Goal: Obtain resource: Obtain resource

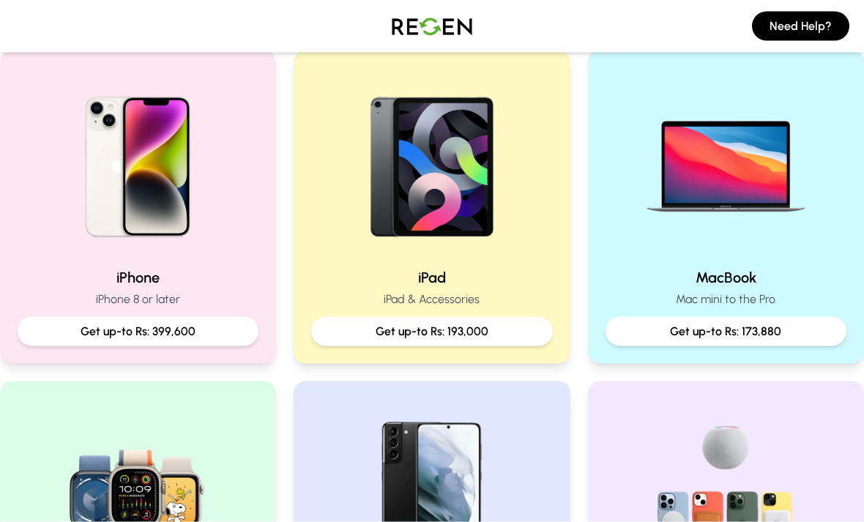
scroll to position [313, 0]
click at [70, 296] on p "iPhone 8 or later" at bounding box center [138, 299] width 241 height 18
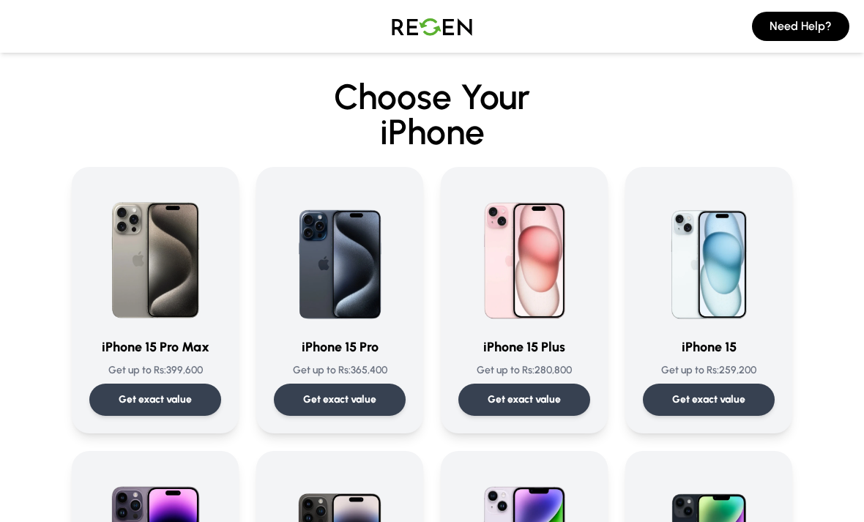
scroll to position [47, 0]
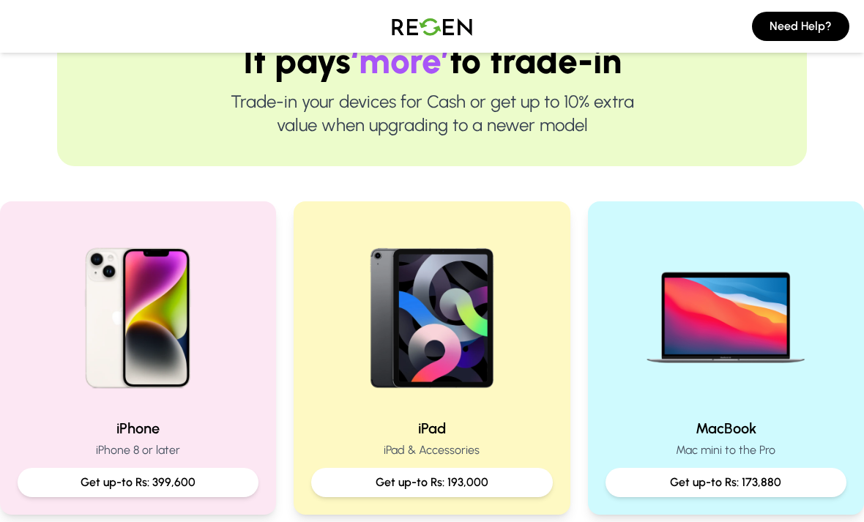
scroll to position [161, 0]
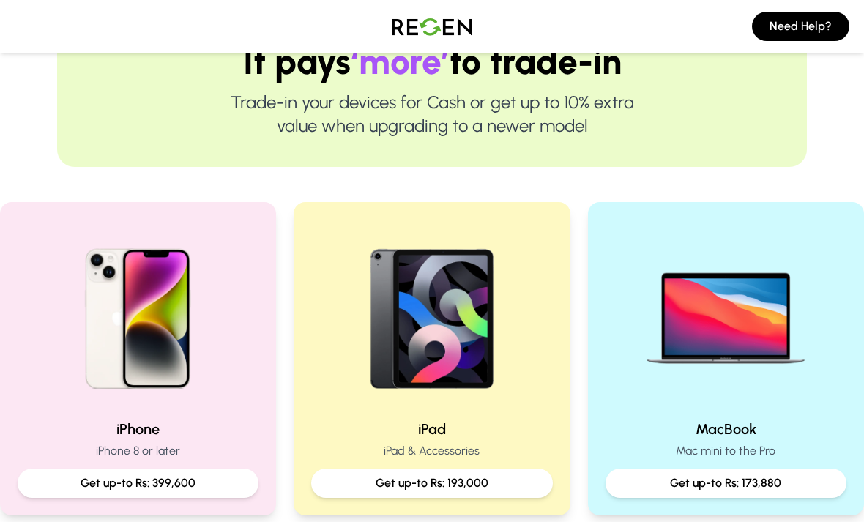
click at [697, 365] on img at bounding box center [725, 313] width 187 height 187
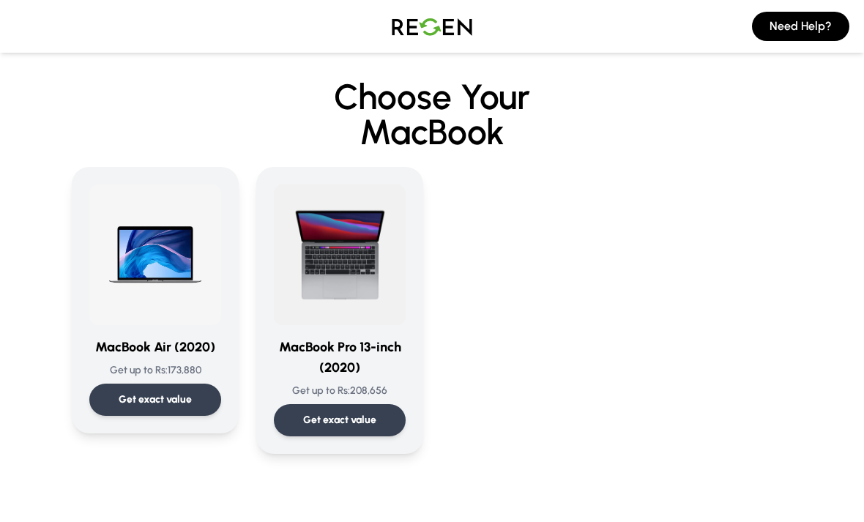
click at [379, 266] on img at bounding box center [340, 255] width 132 height 141
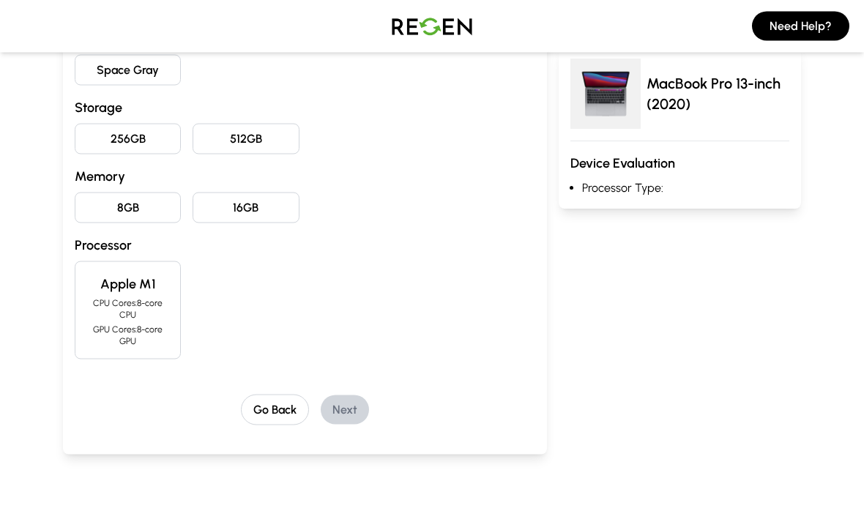
scroll to position [198, 0]
click at [97, 129] on button "256GB" at bounding box center [128, 138] width 106 height 31
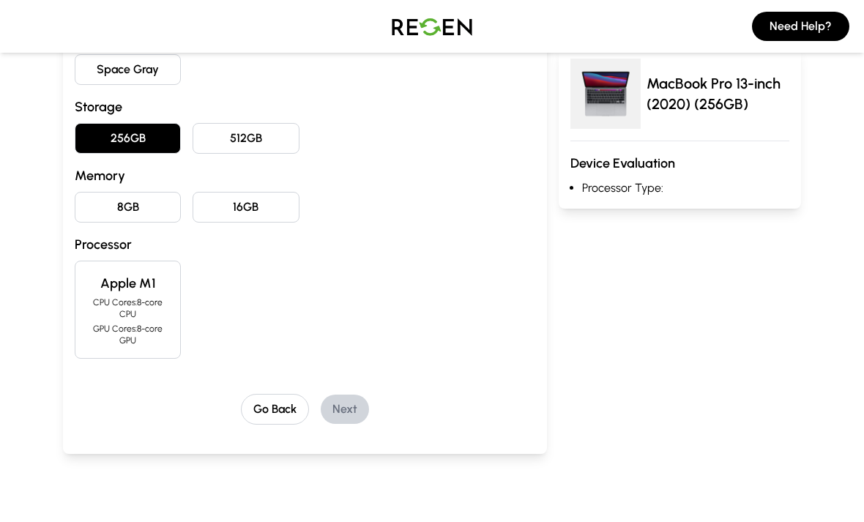
click at [203, 202] on button "16GB" at bounding box center [246, 207] width 106 height 31
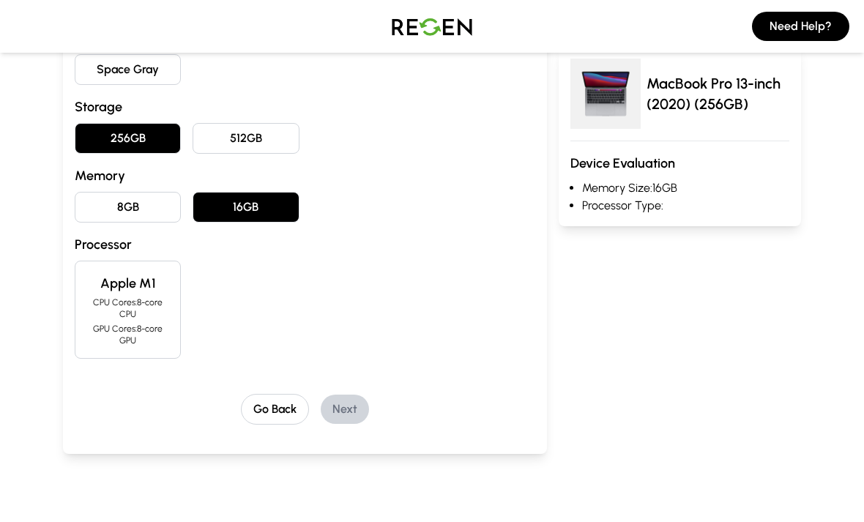
click at [137, 212] on button "8GB" at bounding box center [128, 207] width 106 height 31
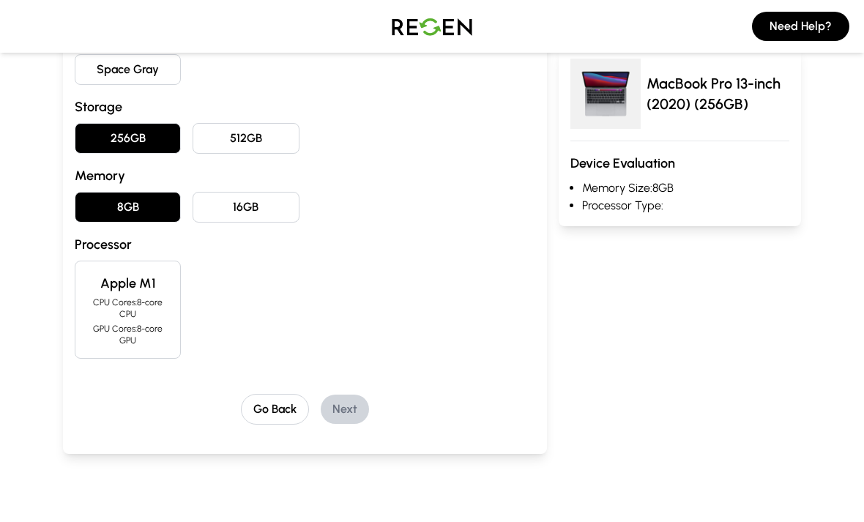
click at [111, 283] on h4 "Apple M1" at bounding box center [127, 283] width 81 height 21
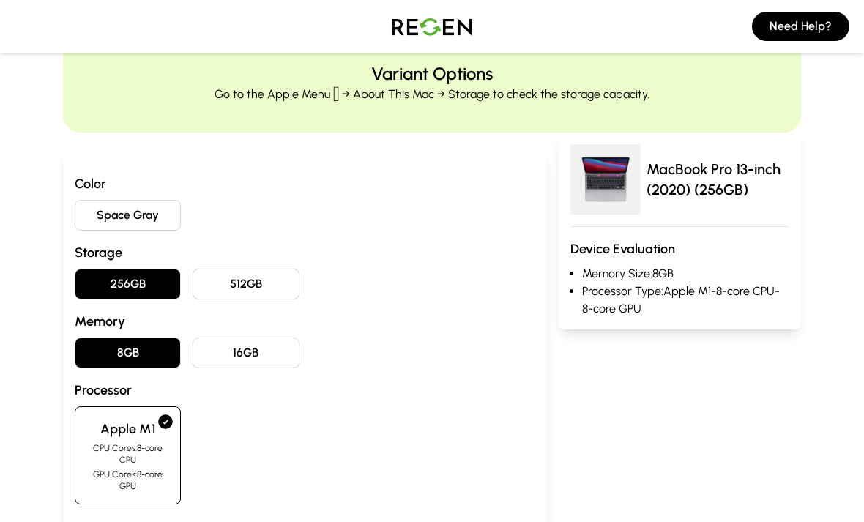
click at [98, 208] on button "Space Gray" at bounding box center [128, 215] width 106 height 31
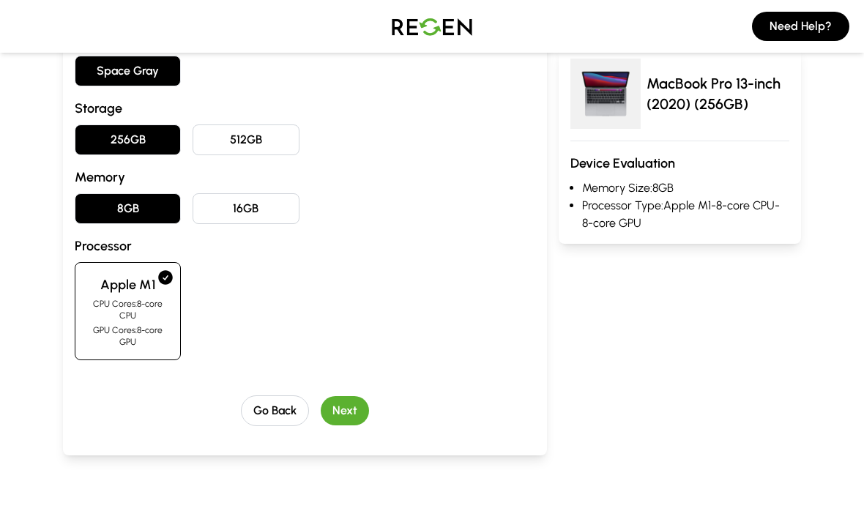
click at [359, 404] on button "Next" at bounding box center [345, 410] width 48 height 29
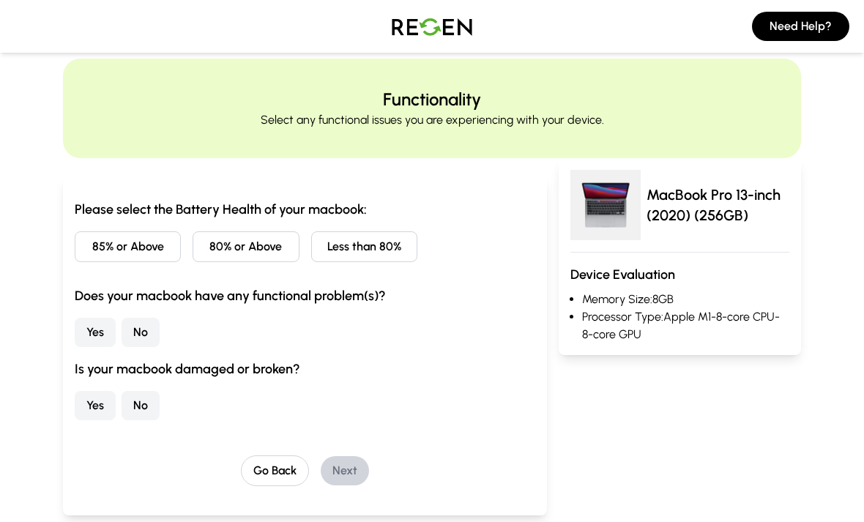
scroll to position [0, 0]
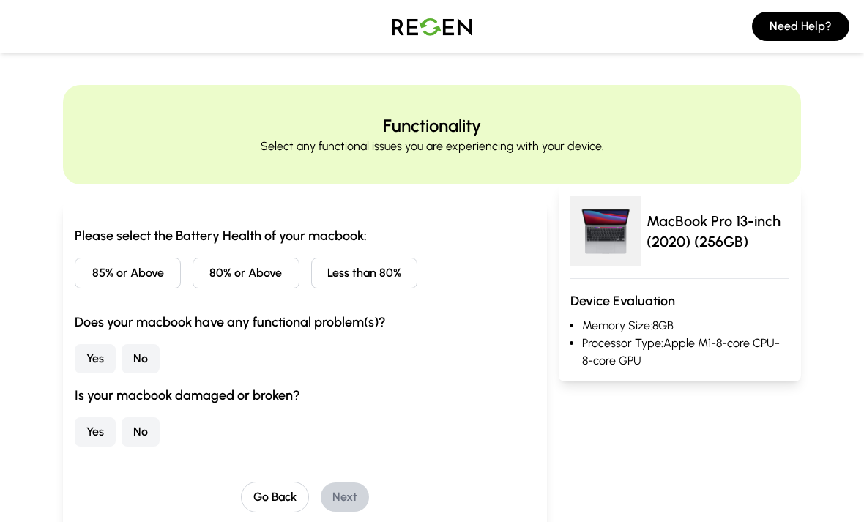
click at [75, 283] on button "85% or Above" at bounding box center [128, 273] width 106 height 31
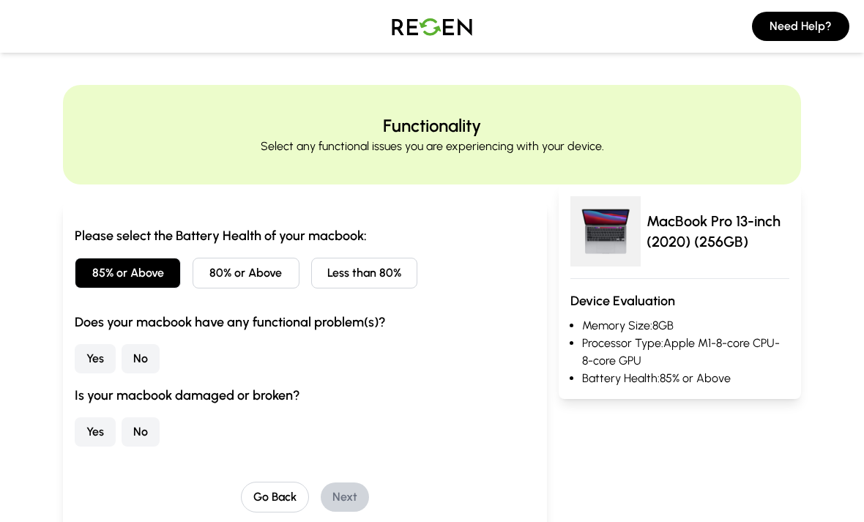
click at [81, 371] on button "Yes" at bounding box center [95, 358] width 41 height 29
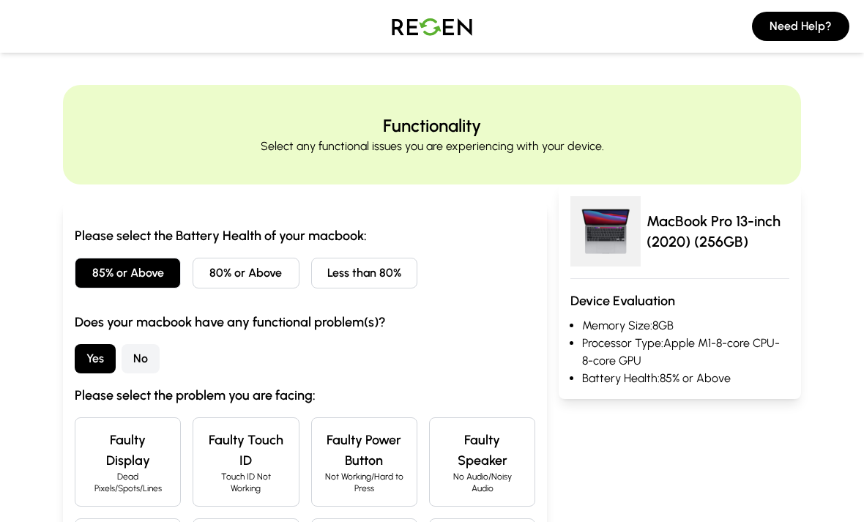
click at [89, 363] on button "Yes" at bounding box center [95, 358] width 41 height 29
click at [136, 353] on button "No" at bounding box center [141, 358] width 38 height 29
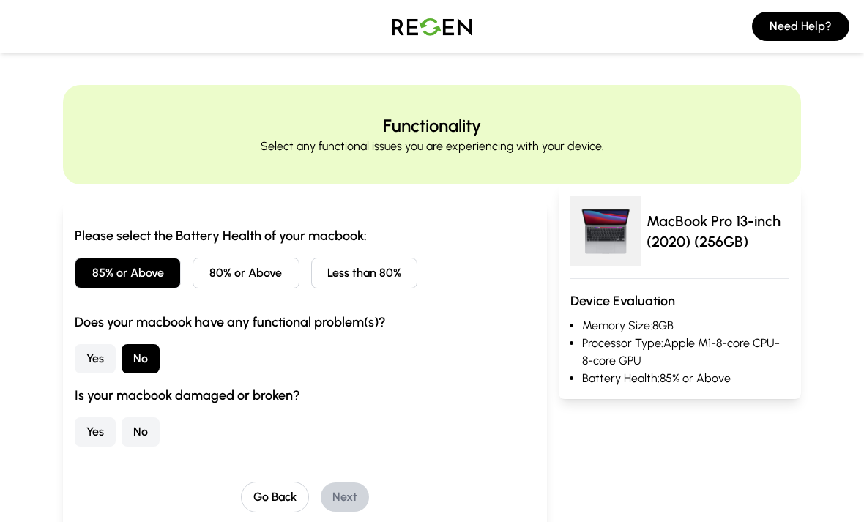
click at [133, 423] on button "No" at bounding box center [141, 431] width 38 height 29
click at [344, 483] on button "Next" at bounding box center [345, 497] width 48 height 29
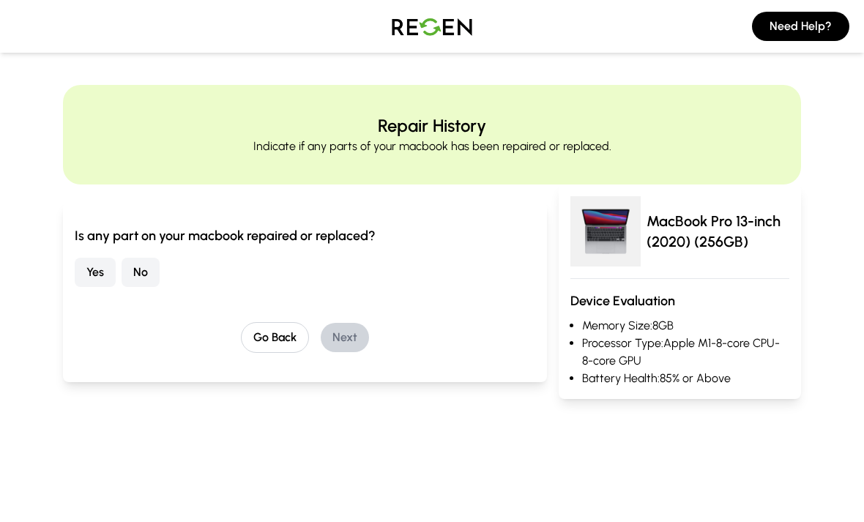
click at [130, 270] on button "No" at bounding box center [141, 272] width 38 height 29
click at [350, 333] on button "Next" at bounding box center [345, 337] width 48 height 29
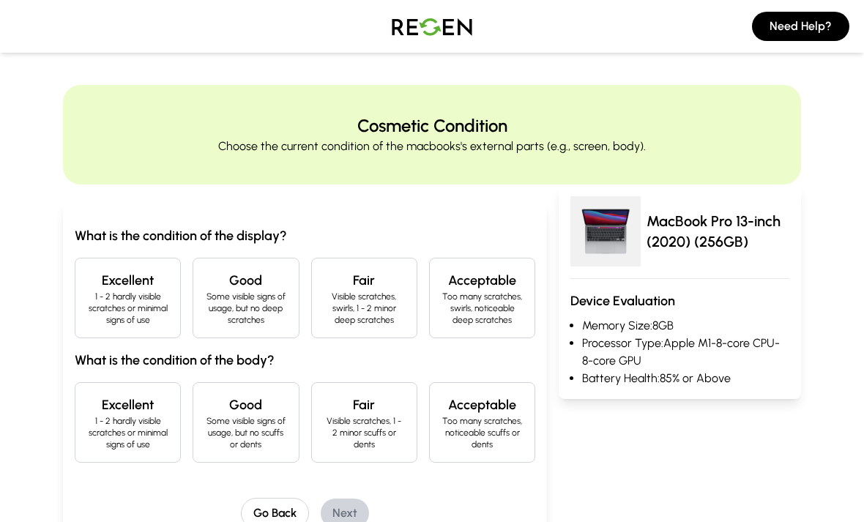
click at [124, 294] on p "1 - 2 hardly visible scratches or minimal signs of use" at bounding box center [127, 308] width 81 height 35
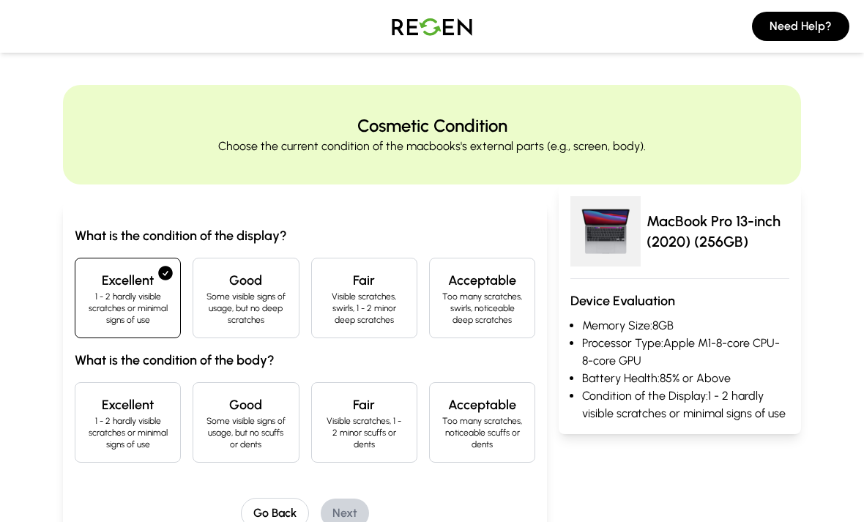
click at [129, 407] on h4 "Excellent" at bounding box center [127, 405] width 81 height 21
